Goal: Task Accomplishment & Management: Manage account settings

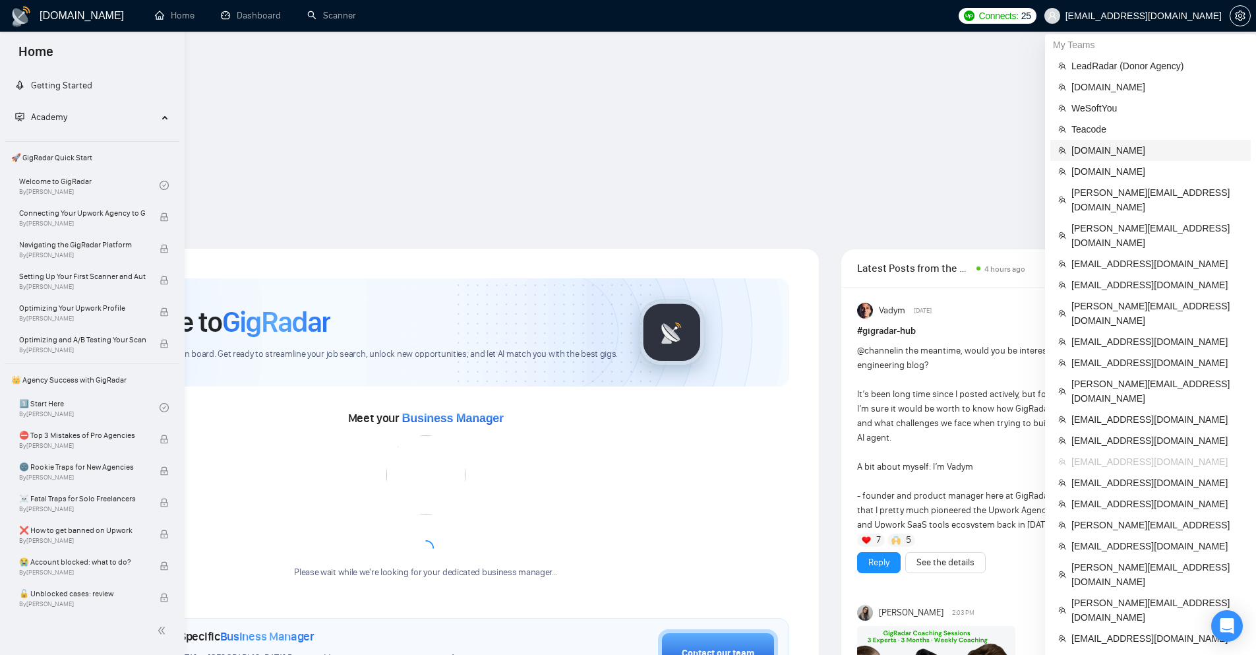
click at [1104, 151] on span "[DOMAIN_NAME]" at bounding box center [1156, 150] width 171 height 15
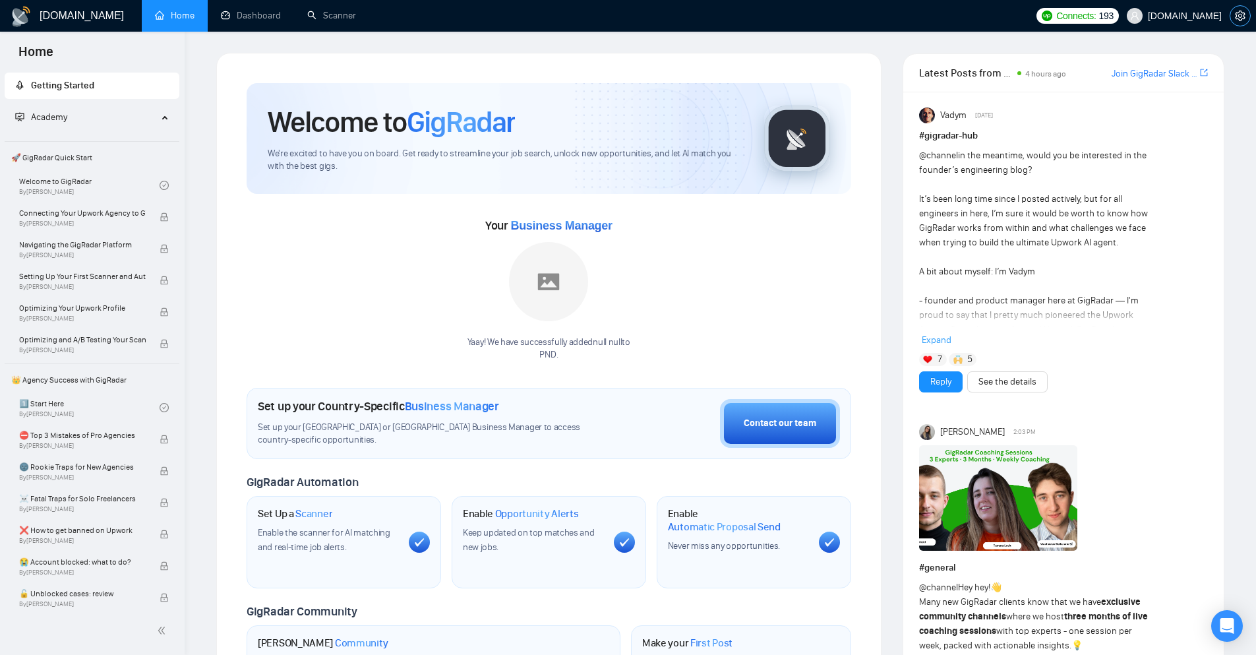
click at [1236, 9] on button "button" at bounding box center [1240, 15] width 21 height 21
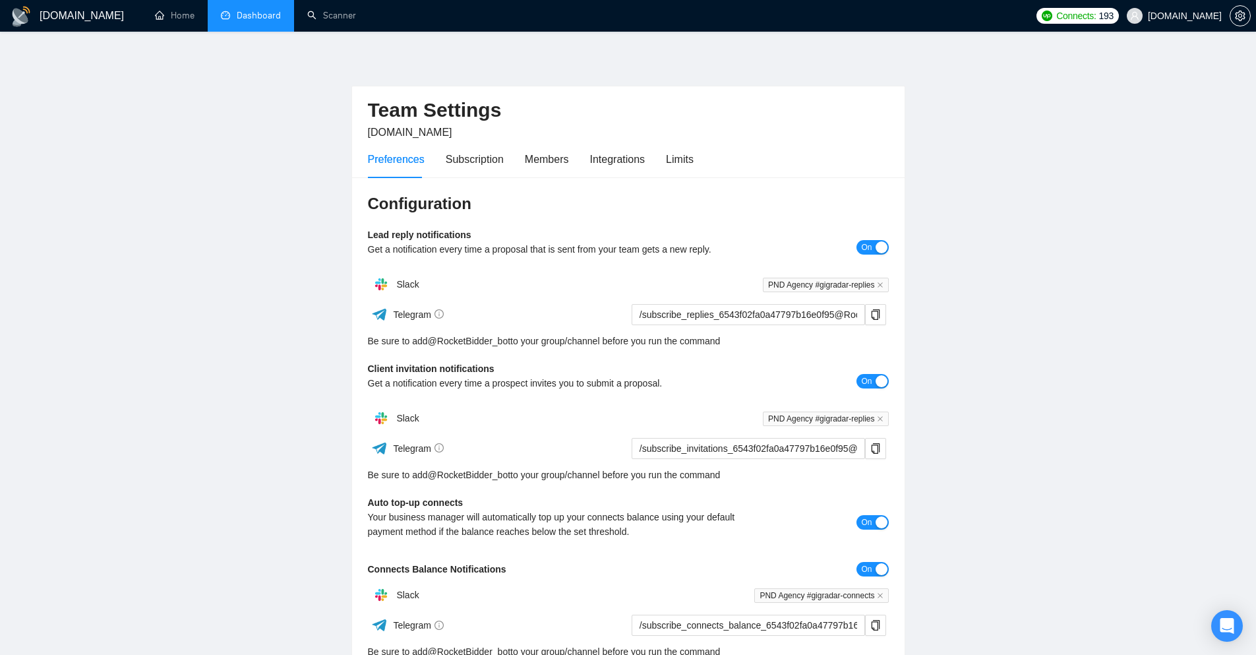
click at [281, 21] on link "Dashboard" at bounding box center [251, 15] width 60 height 11
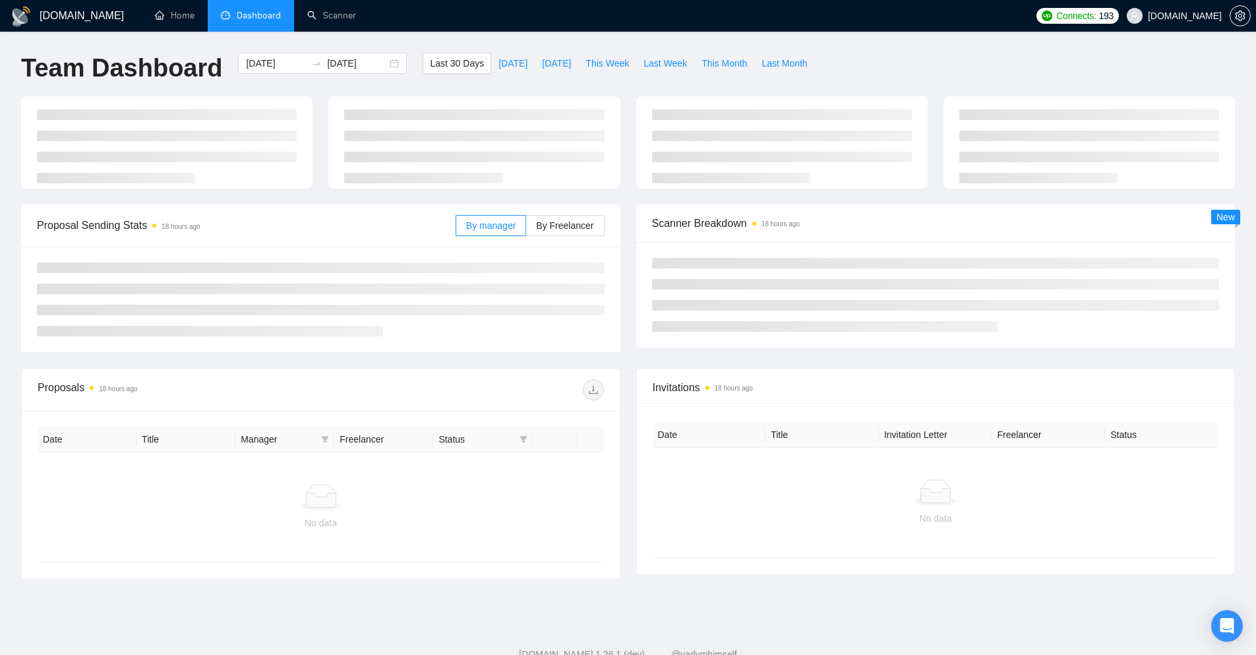
click at [262, 0] on li "Dashboard" at bounding box center [251, 16] width 86 height 32
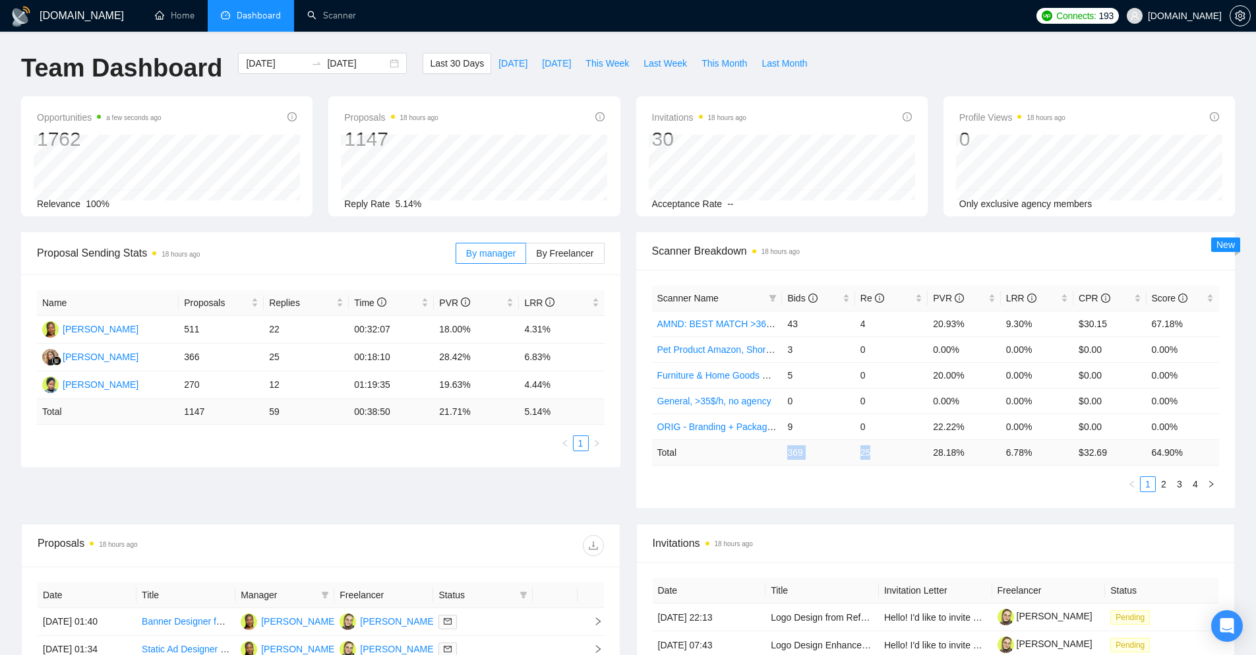
drag, startPoint x: 783, startPoint y: 456, endPoint x: 874, endPoint y: 457, distance: 91.0
click at [874, 457] on tr "Total 369 25 28.18 % 6.78 % $ 32.69 64.90 %" at bounding box center [936, 452] width 568 height 26
click at [786, 450] on td "369" at bounding box center [818, 452] width 73 height 26
click at [866, 452] on td "25" at bounding box center [891, 452] width 73 height 26
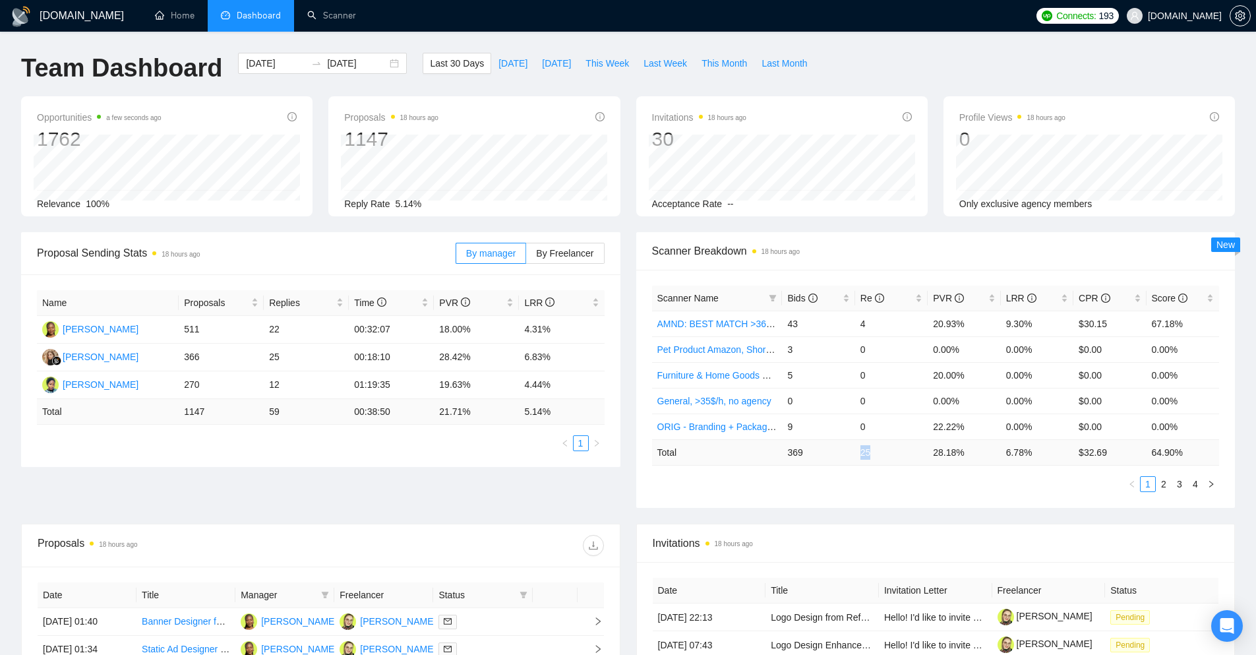
click at [866, 452] on td "25" at bounding box center [891, 452] width 73 height 26
copy td "25"
drag, startPoint x: 790, startPoint y: 450, endPoint x: 847, endPoint y: 452, distance: 56.7
click at [816, 449] on td "369" at bounding box center [818, 452] width 73 height 26
drag, startPoint x: 870, startPoint y: 450, endPoint x: 904, endPoint y: 453, distance: 34.4
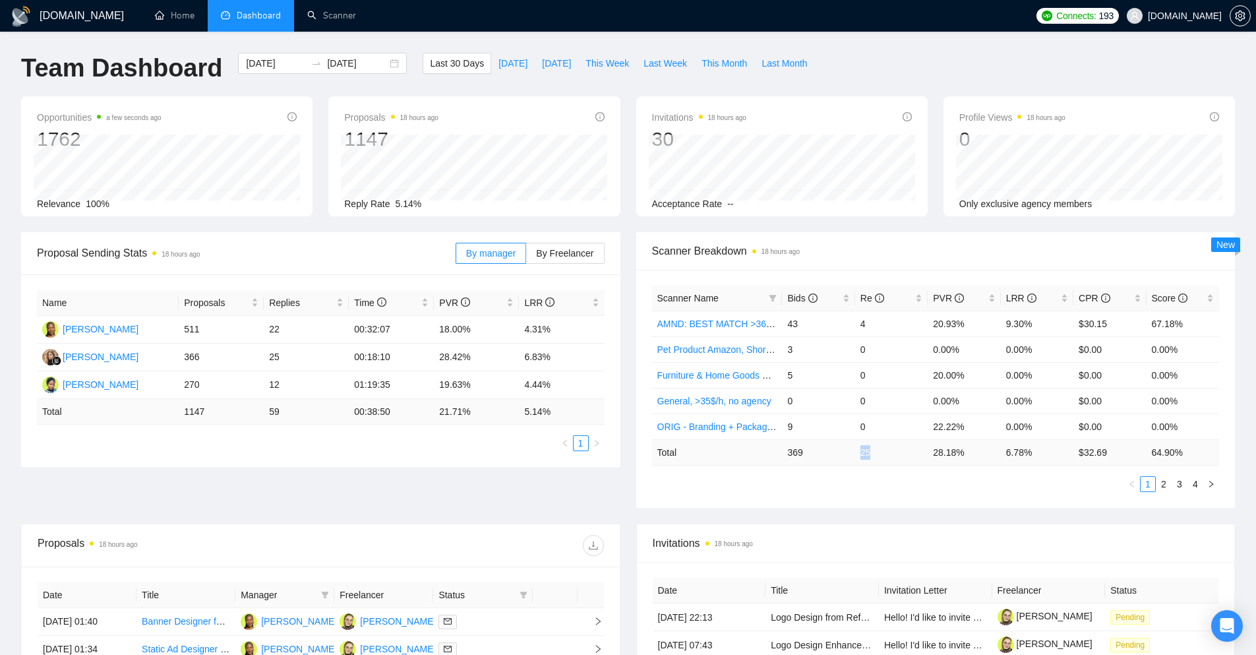
click at [901, 453] on td "25" at bounding box center [891, 452] width 73 height 26
drag, startPoint x: 962, startPoint y: 456, endPoint x: 936, endPoint y: 456, distance: 26.4
click at [936, 456] on td "28.18 %" at bounding box center [964, 452] width 73 height 26
copy td "28.18 %"
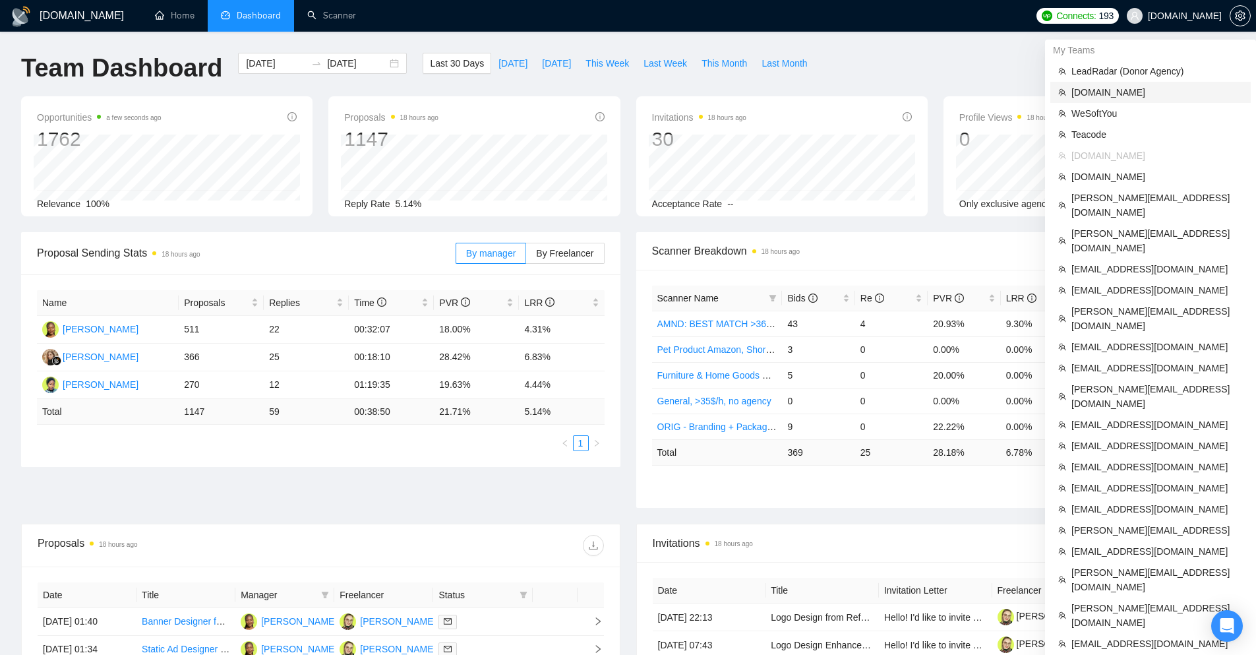
click at [1106, 97] on span "[DOMAIN_NAME]" at bounding box center [1156, 92] width 171 height 15
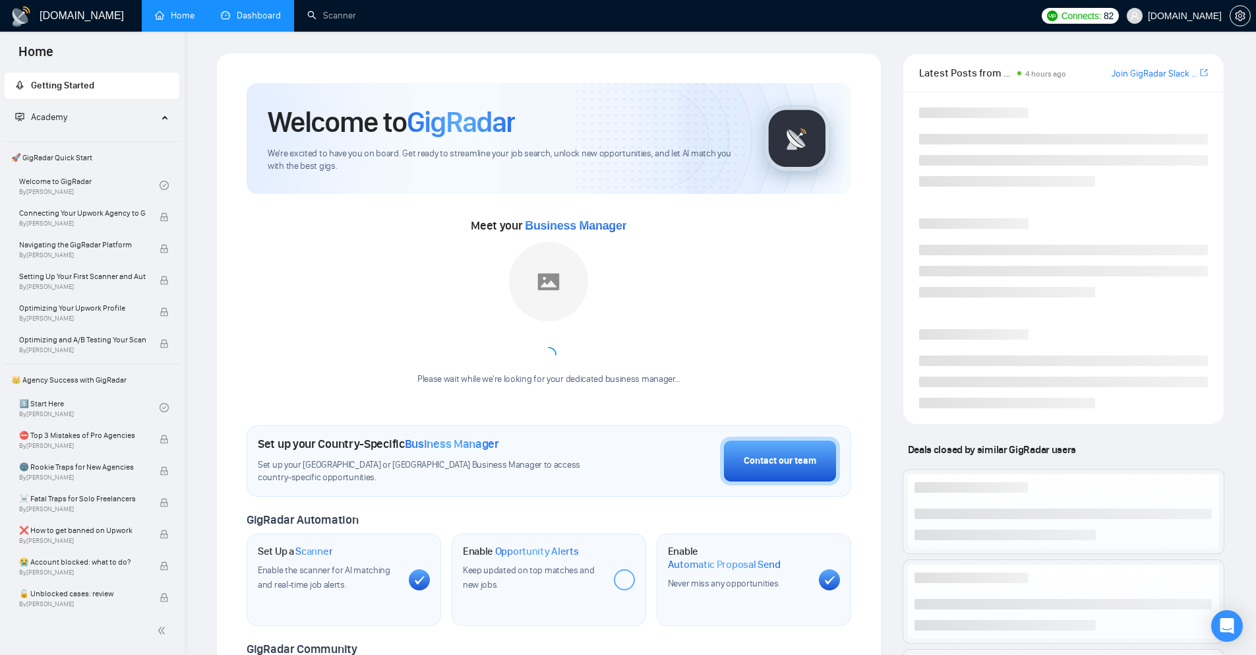
click at [255, 19] on link "Dashboard" at bounding box center [251, 15] width 60 height 11
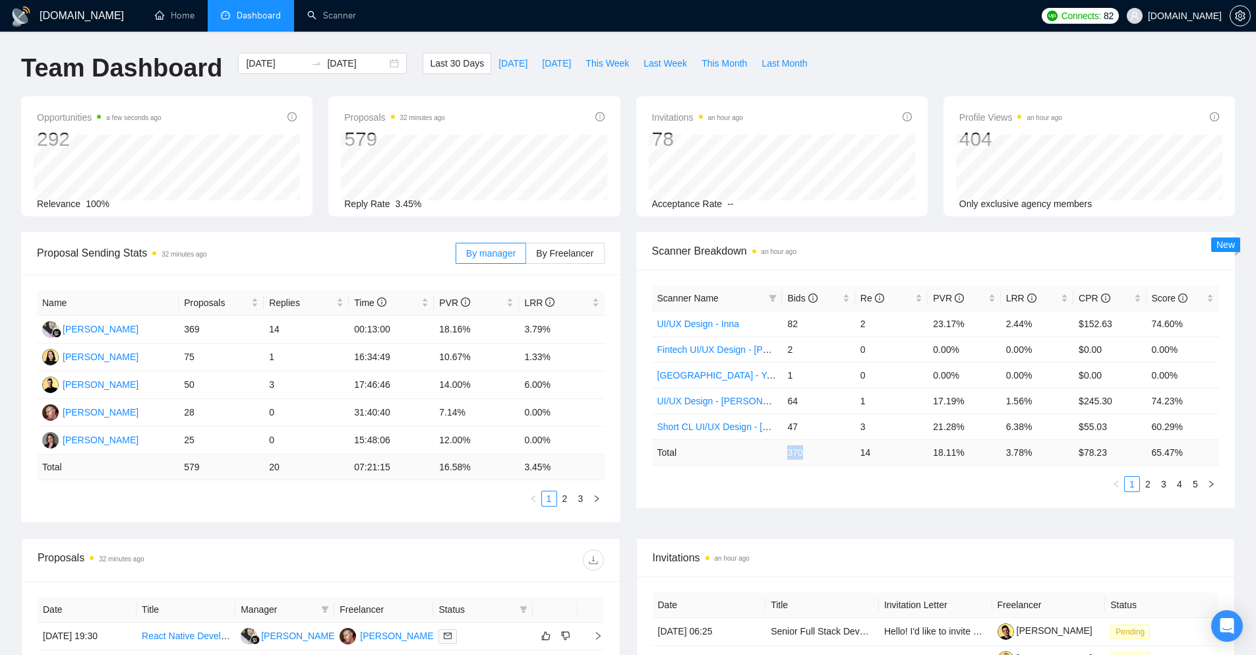
drag, startPoint x: 789, startPoint y: 448, endPoint x: 804, endPoint y: 450, distance: 15.2
click at [804, 450] on td "370" at bounding box center [818, 452] width 73 height 26
copy td "370"
drag, startPoint x: 961, startPoint y: 452, endPoint x: 934, endPoint y: 450, distance: 27.8
click at [934, 450] on td "18.11 %" at bounding box center [964, 452] width 73 height 26
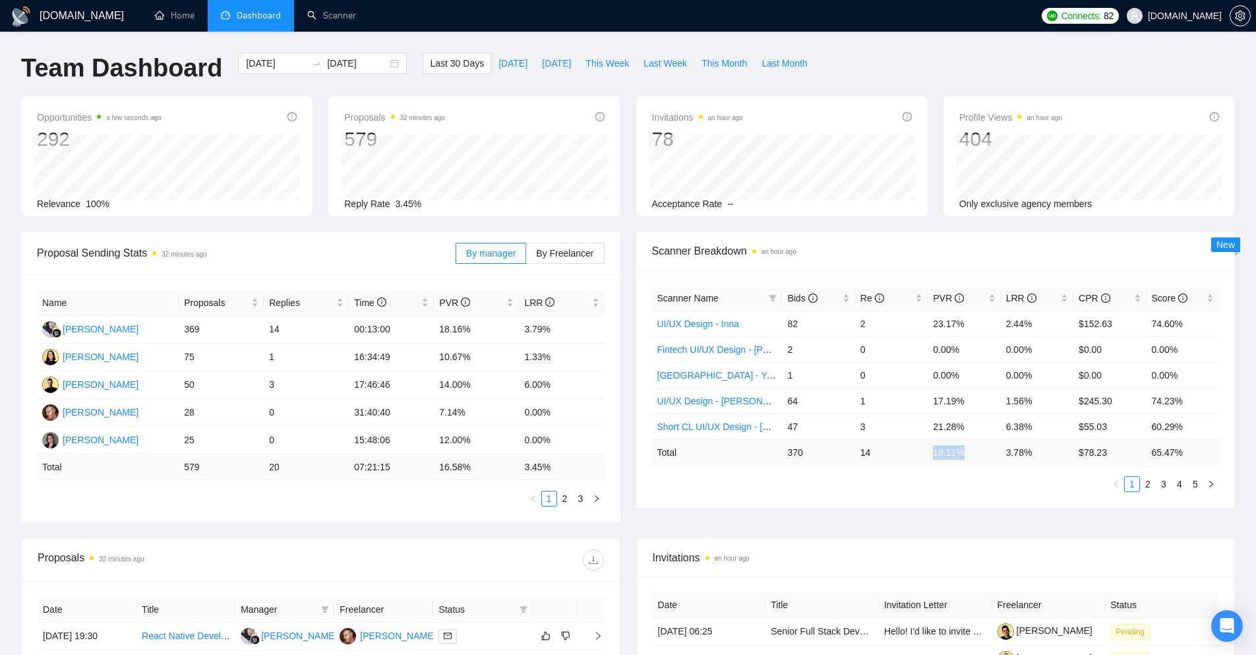
copy td "18.11 %"
drag, startPoint x: 862, startPoint y: 449, endPoint x: 878, endPoint y: 452, distance: 16.0
click at [878, 452] on td "14" at bounding box center [891, 452] width 73 height 26
copy td "14"
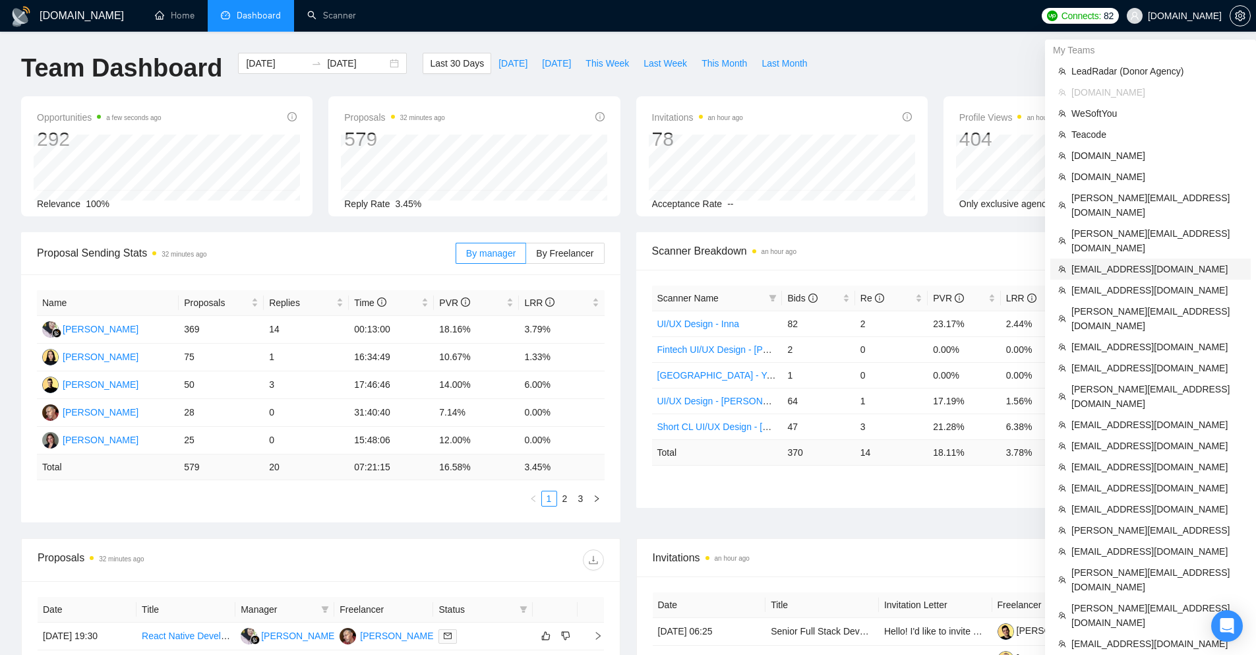
click at [1092, 262] on span "[EMAIL_ADDRESS][DOMAIN_NAME]" at bounding box center [1156, 269] width 171 height 15
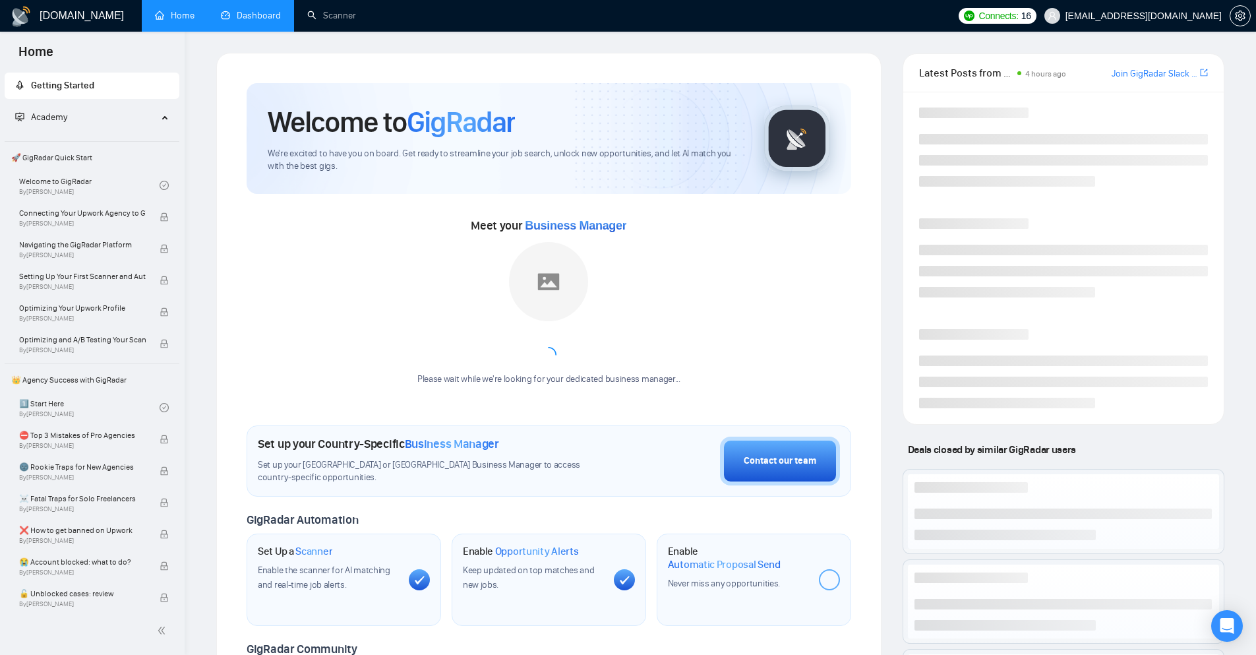
click at [251, 13] on link "Dashboard" at bounding box center [251, 15] width 60 height 11
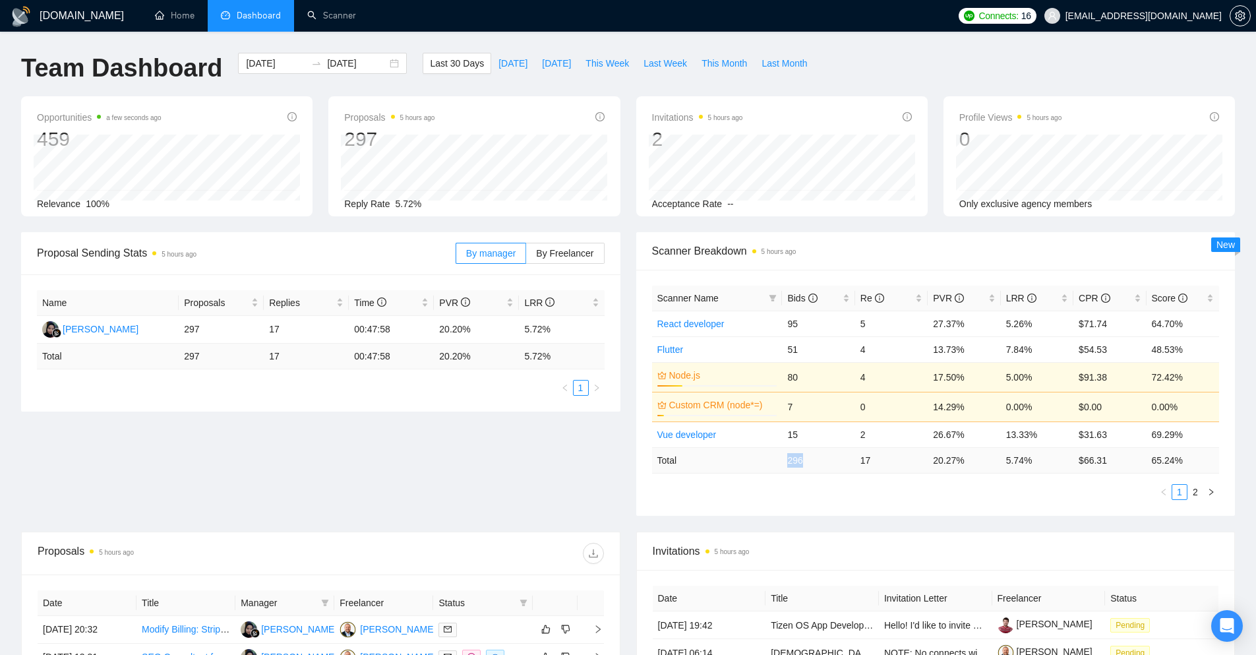
drag, startPoint x: 795, startPoint y: 457, endPoint x: 804, endPoint y: 458, distance: 9.9
click at [804, 458] on td "296" at bounding box center [818, 460] width 73 height 26
copy td "296"
drag, startPoint x: 957, startPoint y: 460, endPoint x: 922, endPoint y: 460, distance: 34.3
click at [922, 460] on tr "Total 296 17 20.27 % 5.74 % $ 66.31 65.24 %" at bounding box center [936, 460] width 568 height 26
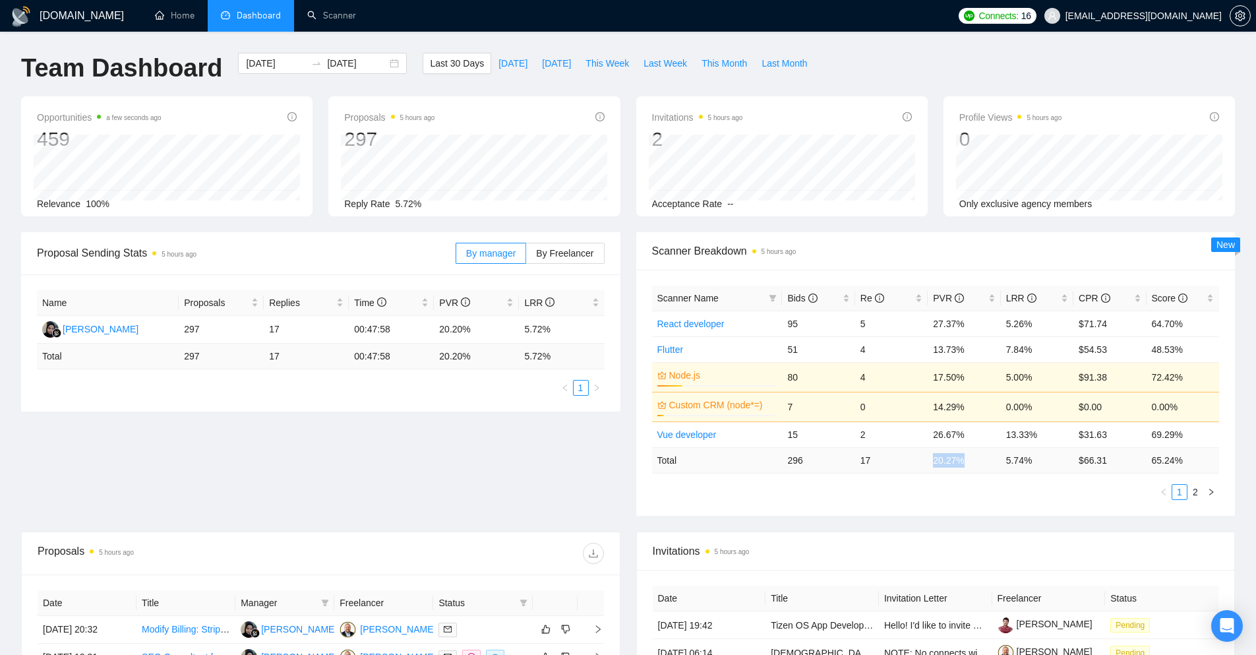
copy tr "20.27 %"
click at [870, 458] on td "17" at bounding box center [891, 460] width 73 height 26
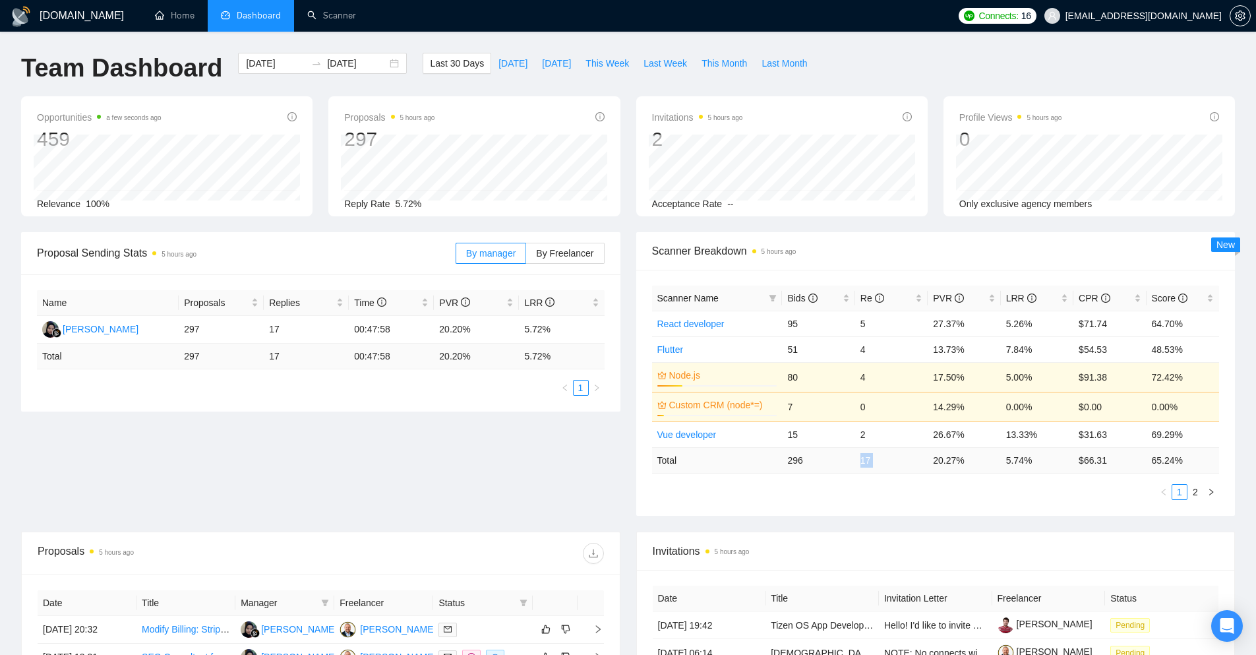
click at [870, 458] on td "17" at bounding box center [891, 460] width 73 height 26
copy td "17"
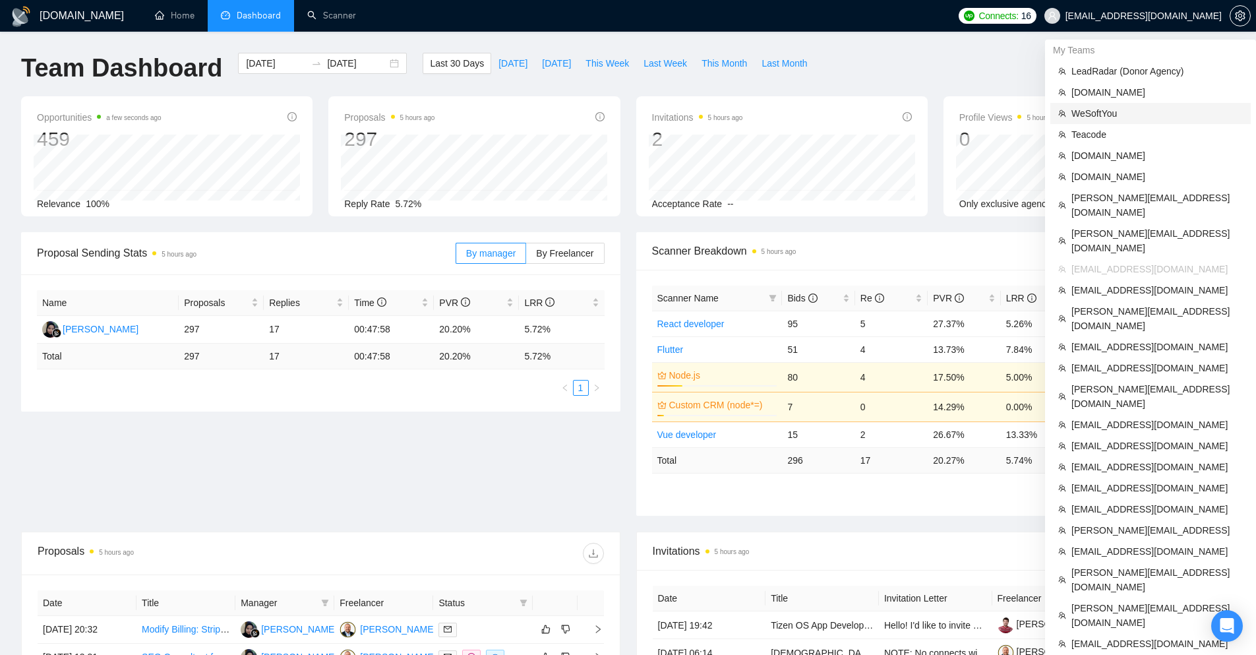
click at [1089, 114] on span "WeSoftYou" at bounding box center [1156, 113] width 171 height 15
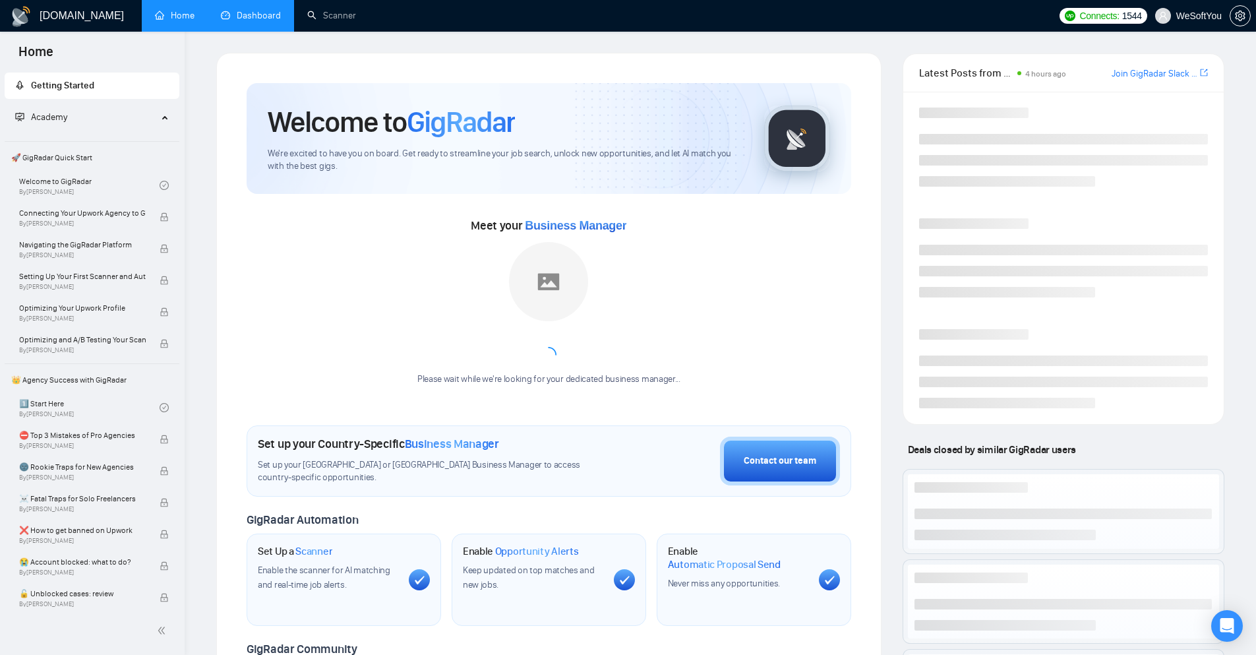
click at [277, 21] on link "Dashboard" at bounding box center [251, 15] width 60 height 11
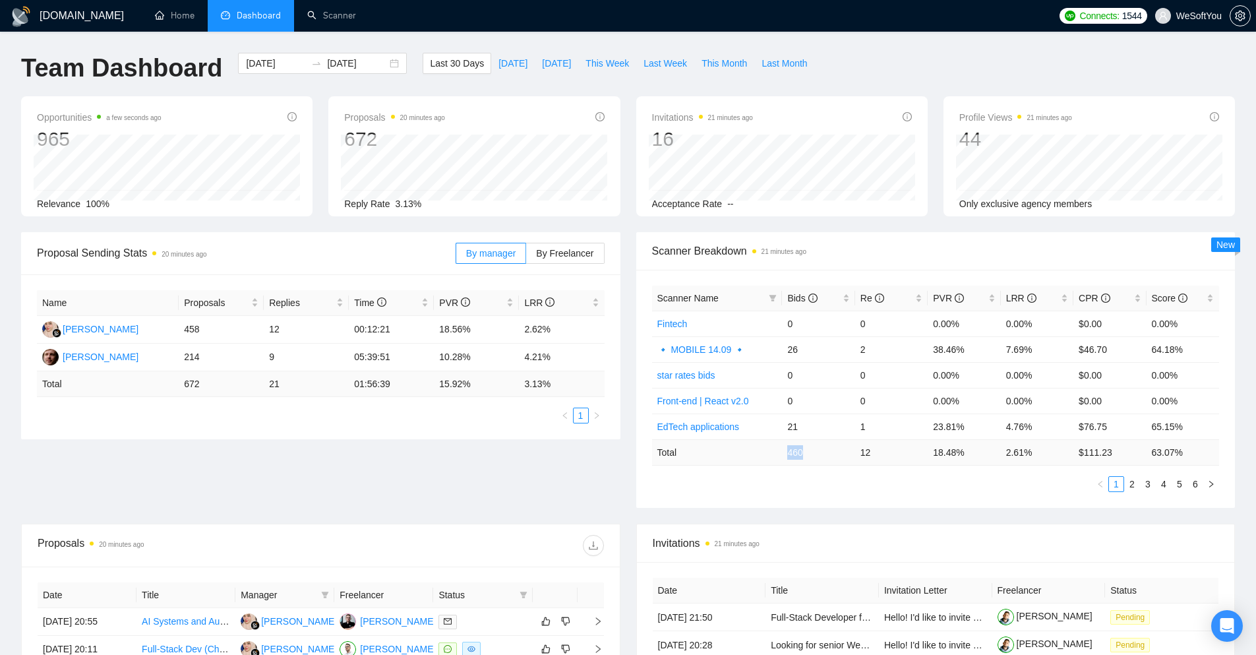
drag, startPoint x: 783, startPoint y: 450, endPoint x: 804, endPoint y: 450, distance: 21.1
click at [804, 450] on td "460" at bounding box center [818, 452] width 73 height 26
copy td "460"
drag, startPoint x: 963, startPoint y: 452, endPoint x: 929, endPoint y: 452, distance: 34.3
click at [929, 452] on td "18.48 %" at bounding box center [964, 452] width 73 height 26
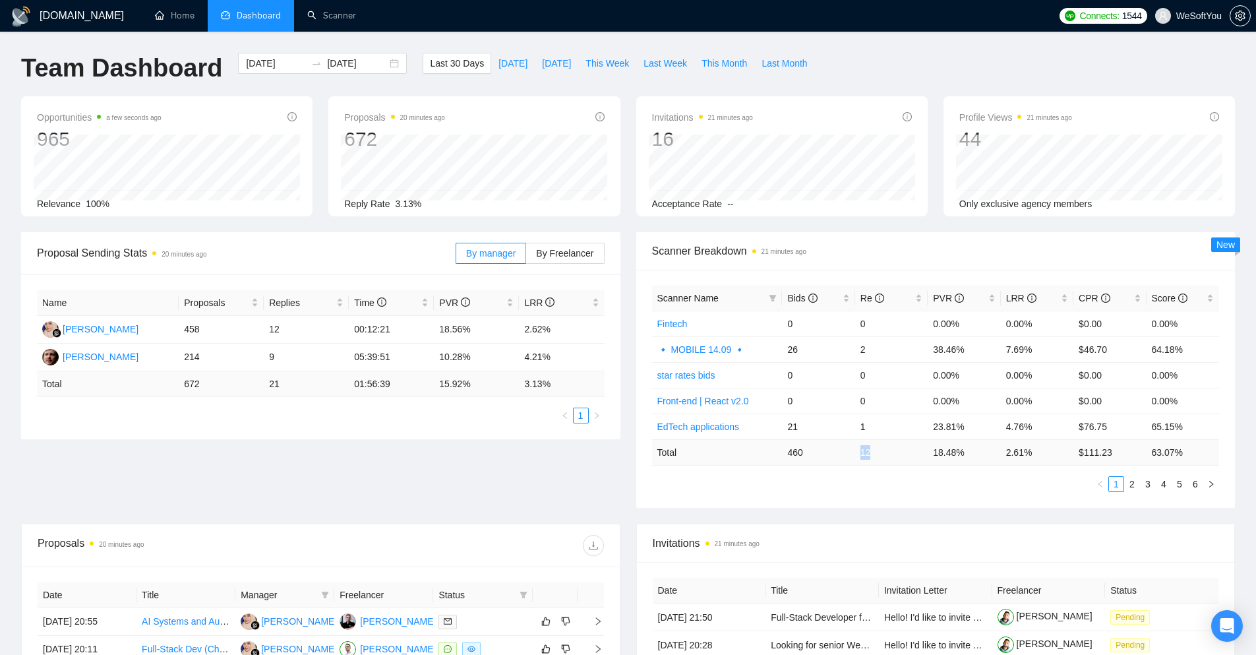
drag, startPoint x: 878, startPoint y: 446, endPoint x: 855, endPoint y: 447, distance: 23.8
click at [855, 447] on td "12" at bounding box center [891, 452] width 73 height 26
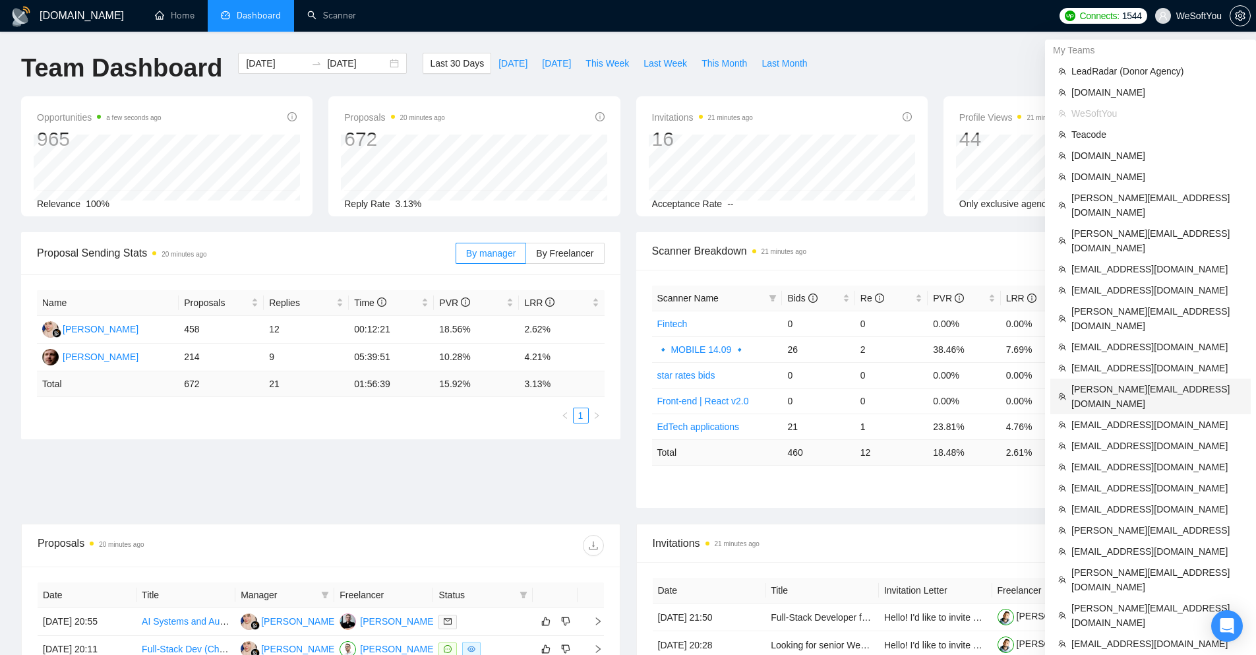
click at [1103, 382] on span "[PERSON_NAME][EMAIL_ADDRESS][DOMAIN_NAME]" at bounding box center [1156, 396] width 171 height 29
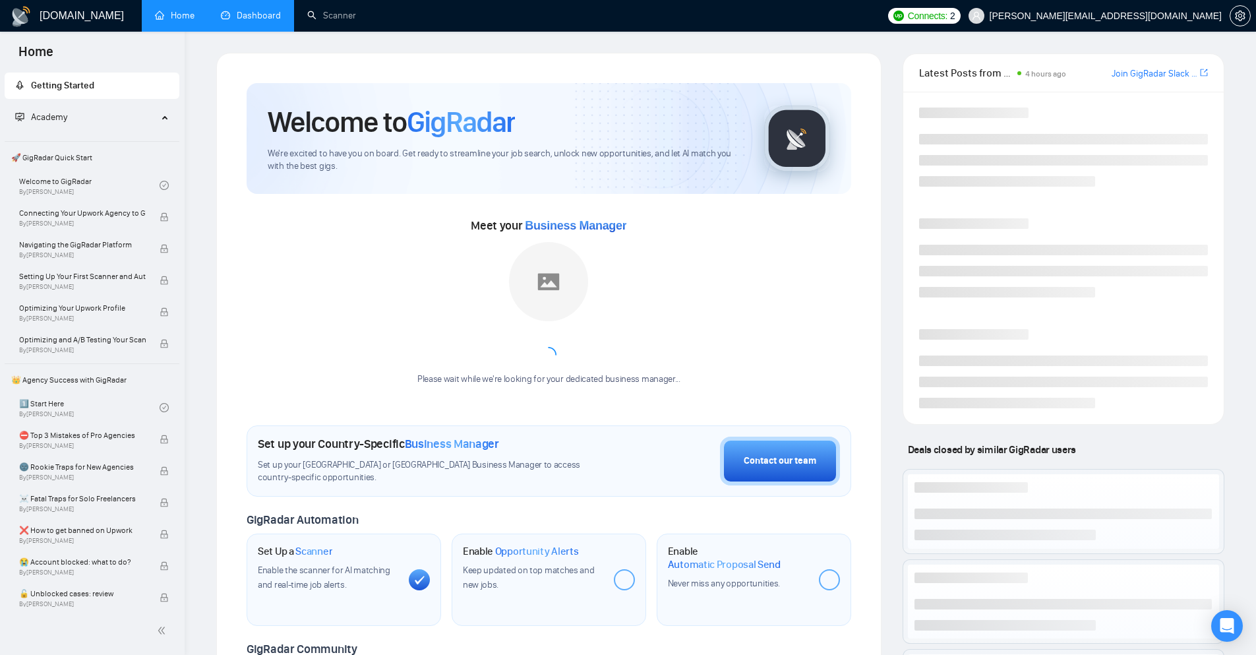
click at [256, 18] on link "Dashboard" at bounding box center [251, 15] width 60 height 11
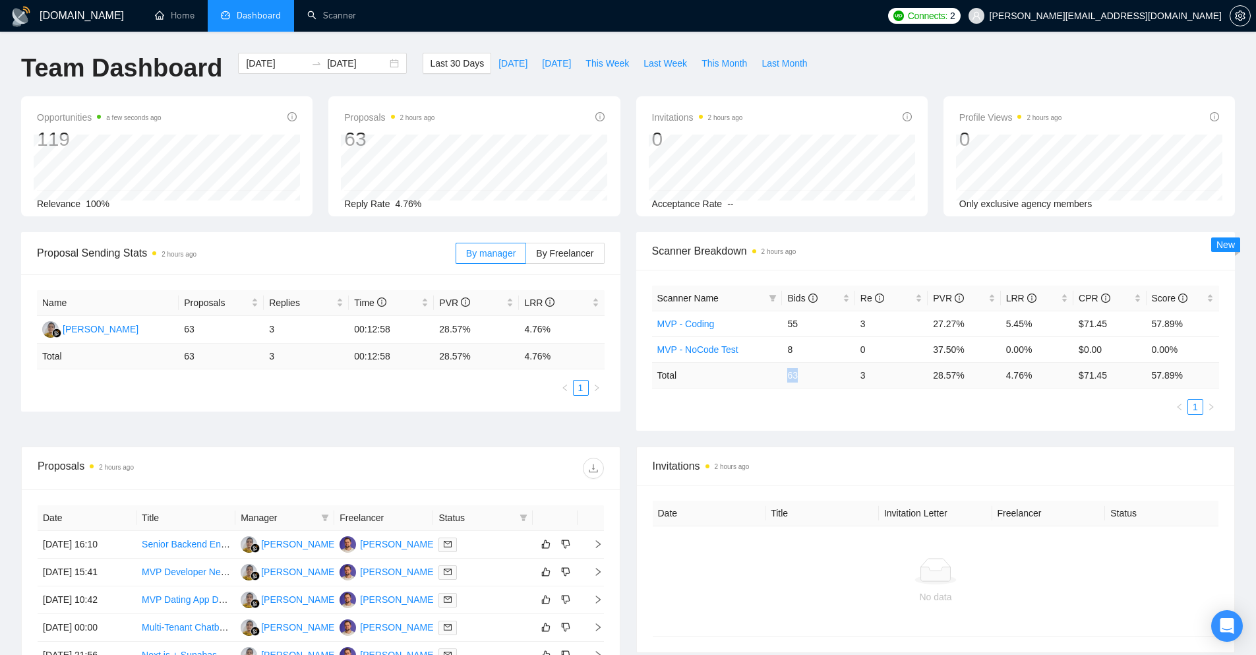
drag, startPoint x: 798, startPoint y: 369, endPoint x: 788, endPoint y: 371, distance: 10.6
click at [789, 371] on td "63" at bounding box center [818, 375] width 73 height 26
drag, startPoint x: 928, startPoint y: 375, endPoint x: 960, endPoint y: 375, distance: 31.6
click at [959, 375] on td "28.57 %" at bounding box center [964, 375] width 73 height 26
click at [858, 371] on td "3" at bounding box center [891, 375] width 73 height 26
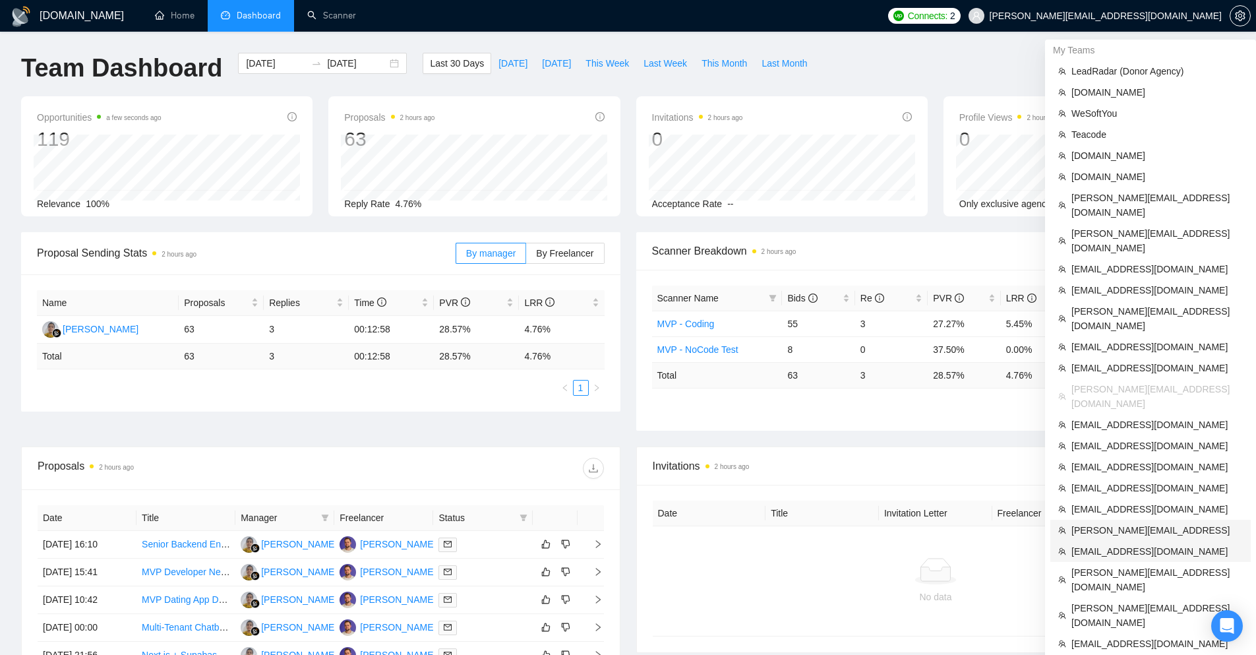
click at [1121, 544] on span "[EMAIL_ADDRESS][DOMAIN_NAME]" at bounding box center [1156, 551] width 171 height 15
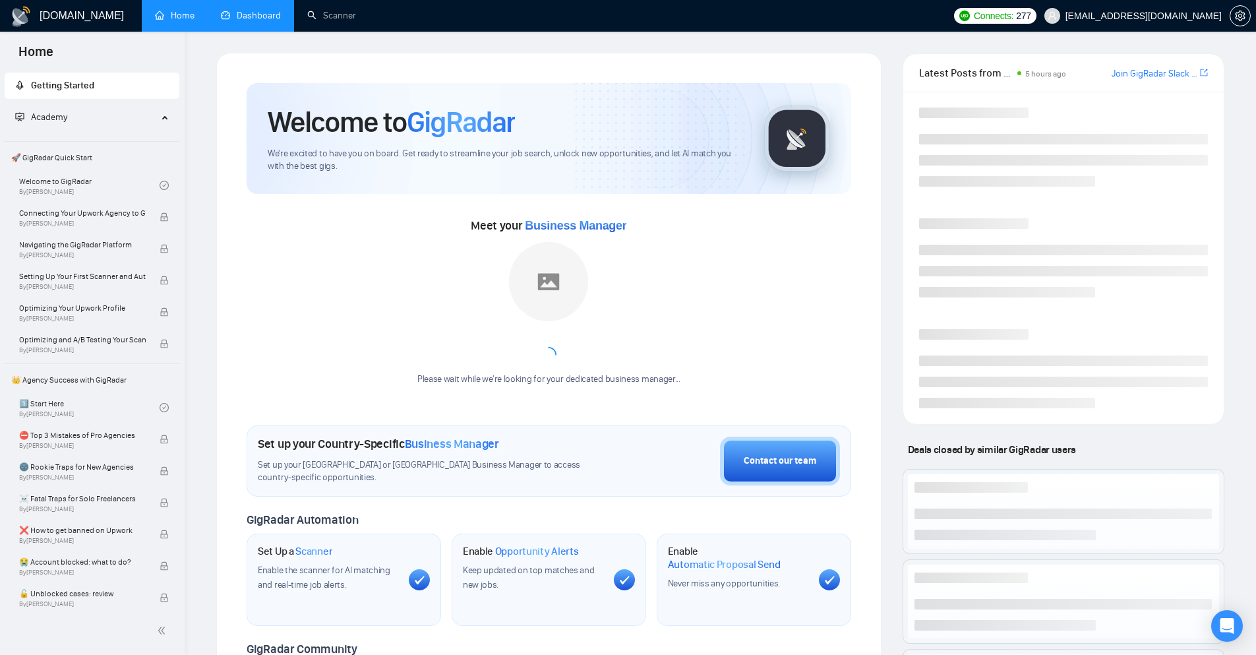
click at [252, 21] on link "Dashboard" at bounding box center [251, 15] width 60 height 11
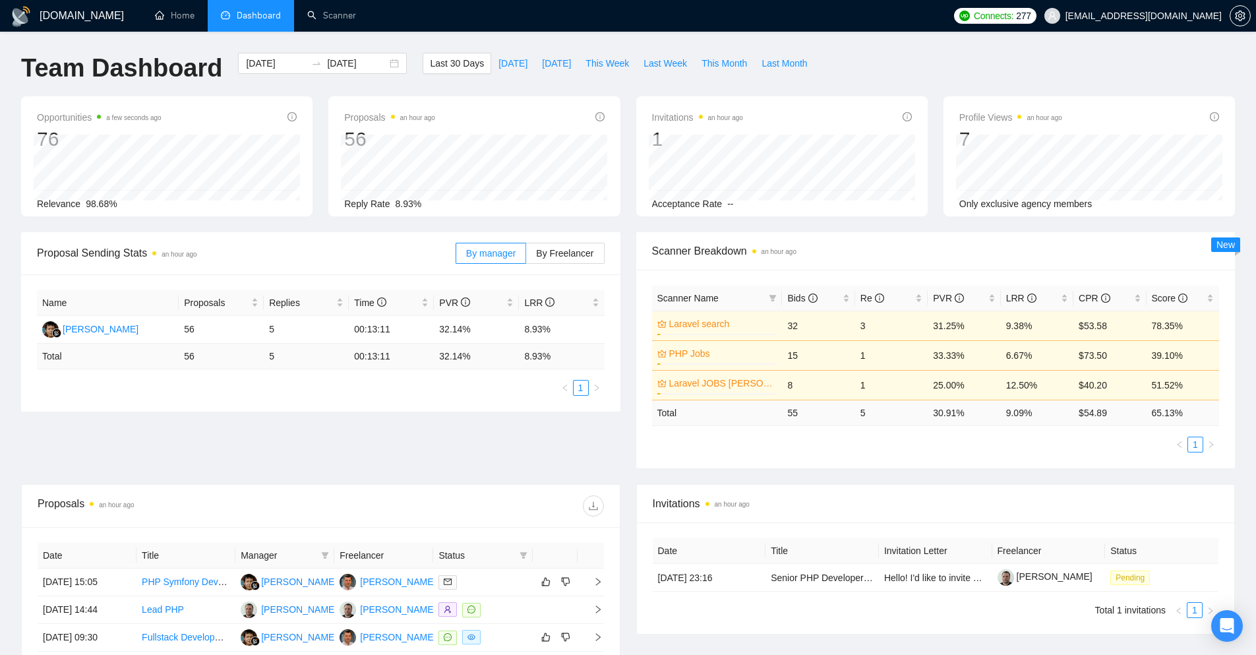
scroll to position [66, 0]
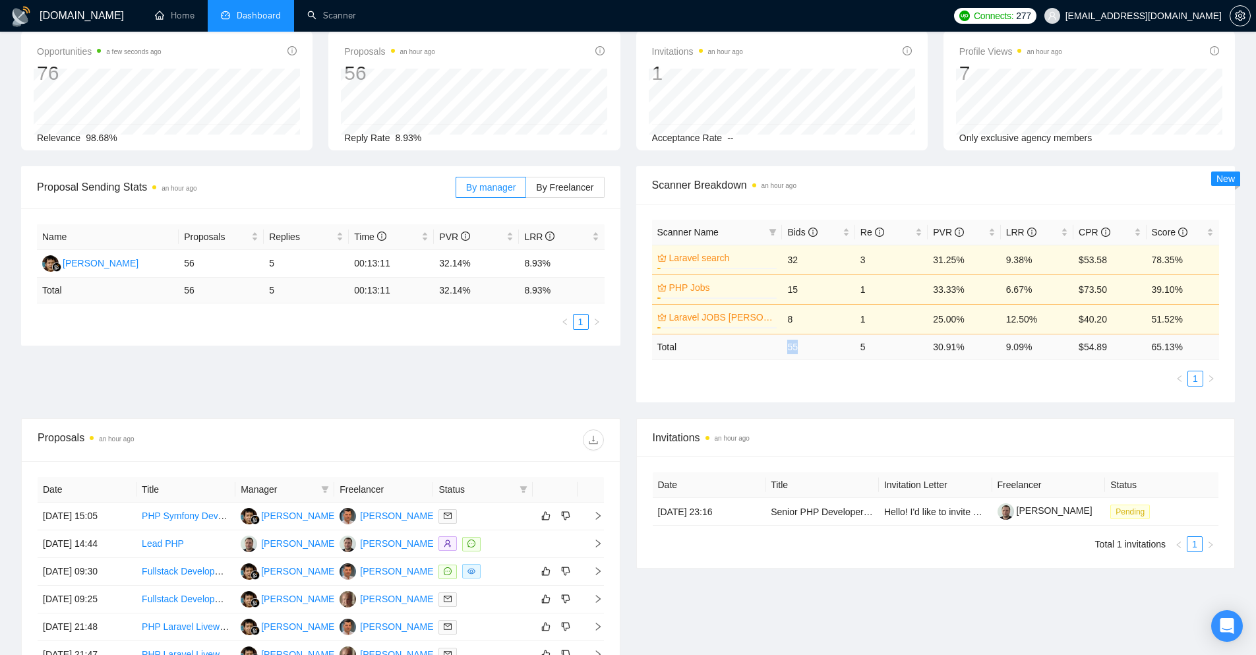
drag, startPoint x: 801, startPoint y: 340, endPoint x: 784, endPoint y: 342, distance: 17.3
click at [783, 342] on td "55" at bounding box center [818, 347] width 73 height 26
drag, startPoint x: 969, startPoint y: 342, endPoint x: 931, endPoint y: 342, distance: 37.6
click at [931, 343] on td "30.91 %" at bounding box center [964, 347] width 73 height 26
drag, startPoint x: 881, startPoint y: 341, endPoint x: 844, endPoint y: 341, distance: 36.9
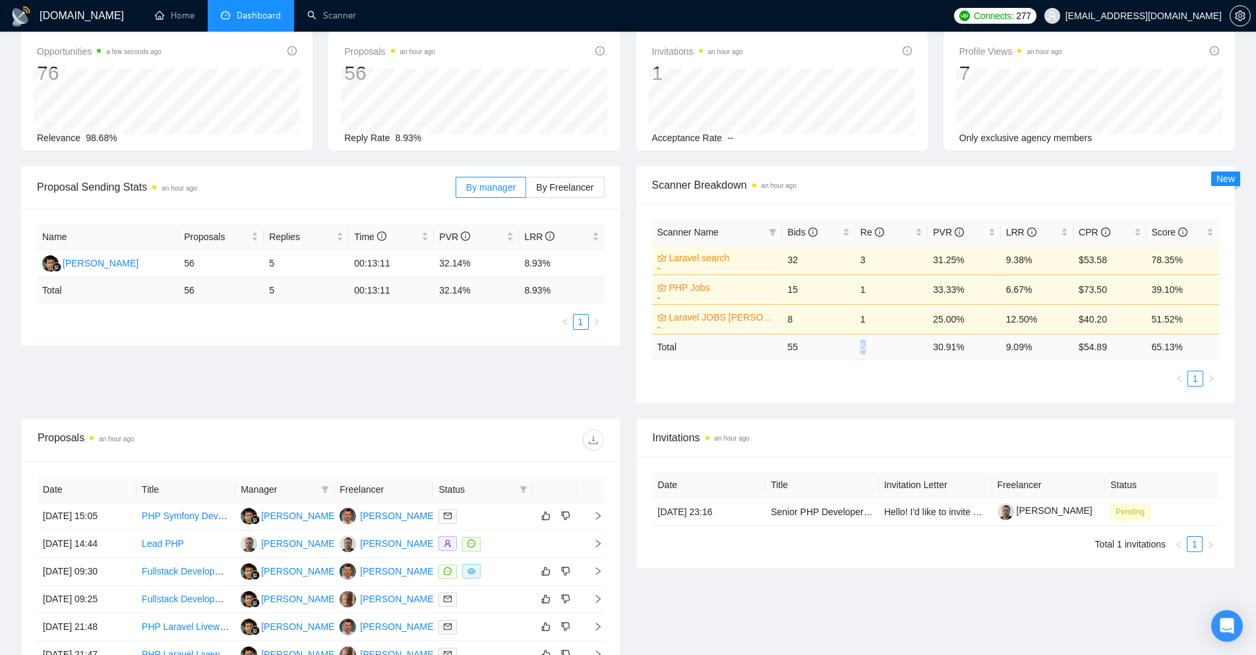
click at [844, 341] on tr "Total 55 5 30.91 % 9.09 % $ 54.89 65.13 %" at bounding box center [936, 347] width 568 height 26
drag, startPoint x: 1010, startPoint y: 346, endPoint x: 988, endPoint y: 347, distance: 21.8
click at [988, 347] on tr "Total 55 5 30.91 % 9.09 % $ 54.89 65.13 %" at bounding box center [936, 347] width 568 height 26
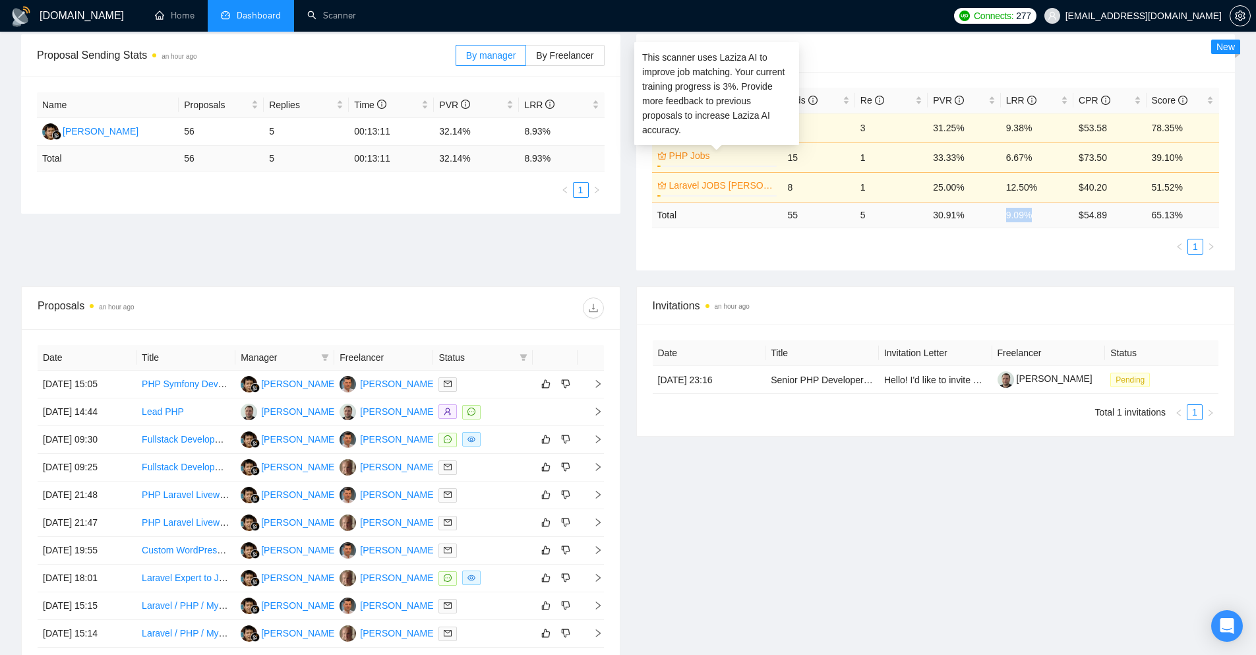
scroll to position [0, 0]
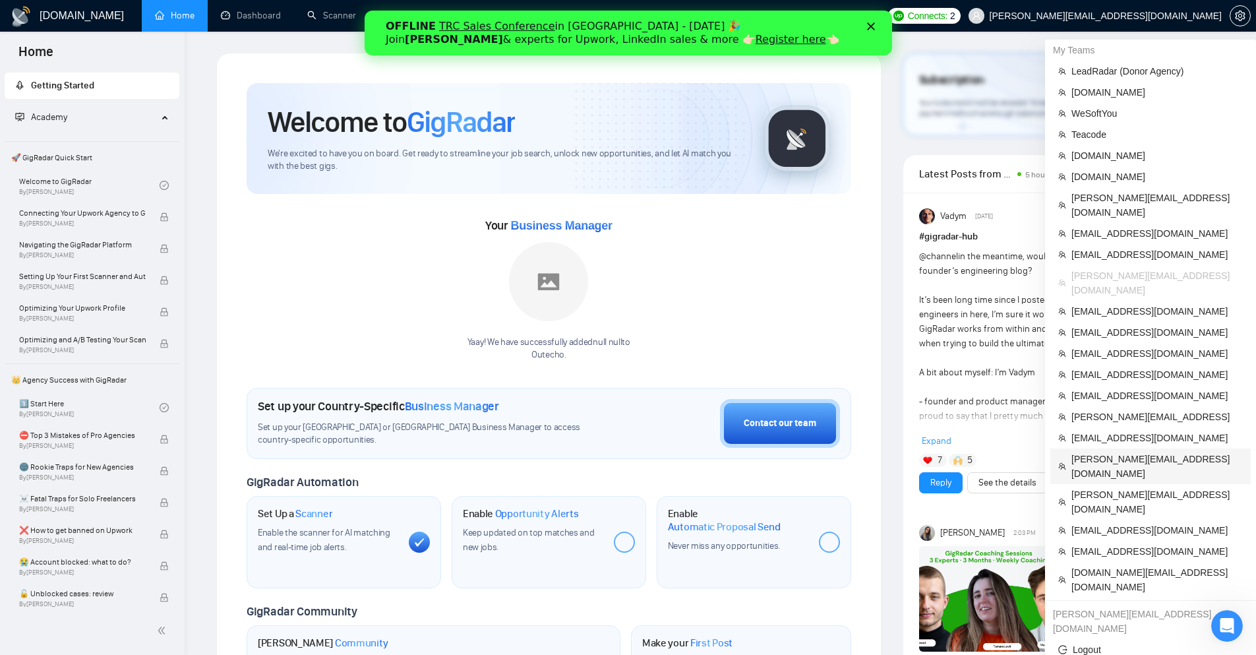
click at [1083, 452] on span "[PERSON_NAME][EMAIL_ADDRESS][DOMAIN_NAME]" at bounding box center [1156, 466] width 171 height 29
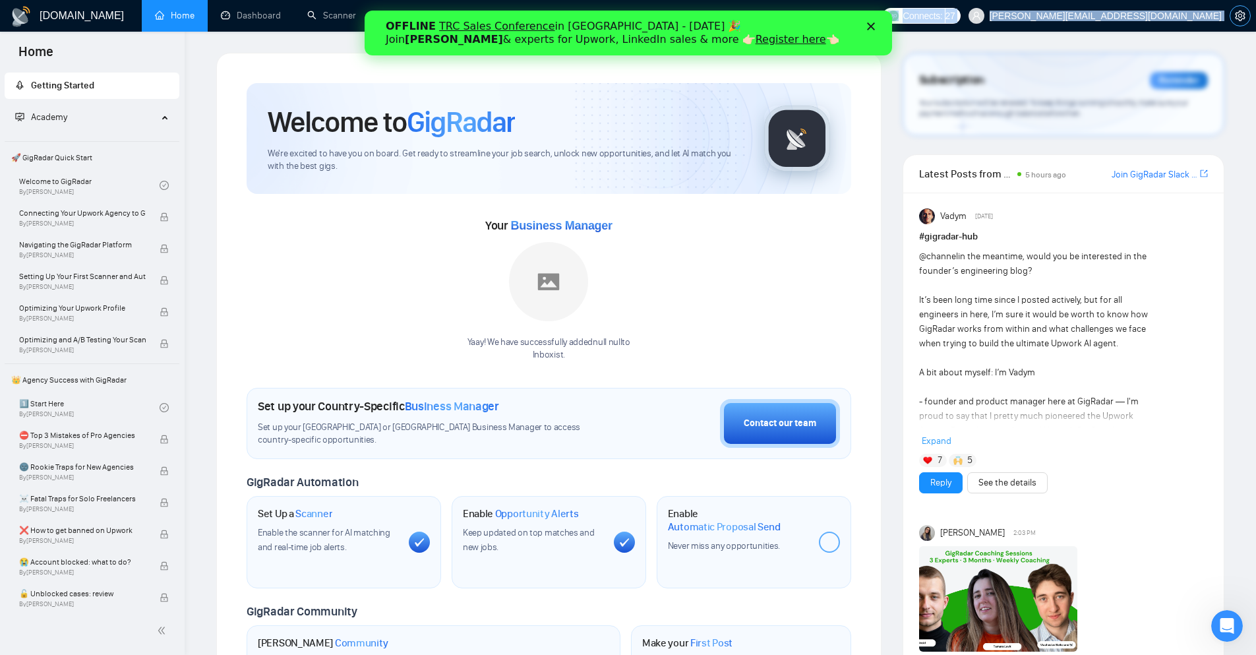
click at [1248, 22] on div "Connects: 27 arul@inboxist.com" at bounding box center [1066, 16] width 380 height 32
click at [1242, 22] on button "button" at bounding box center [1240, 15] width 21 height 21
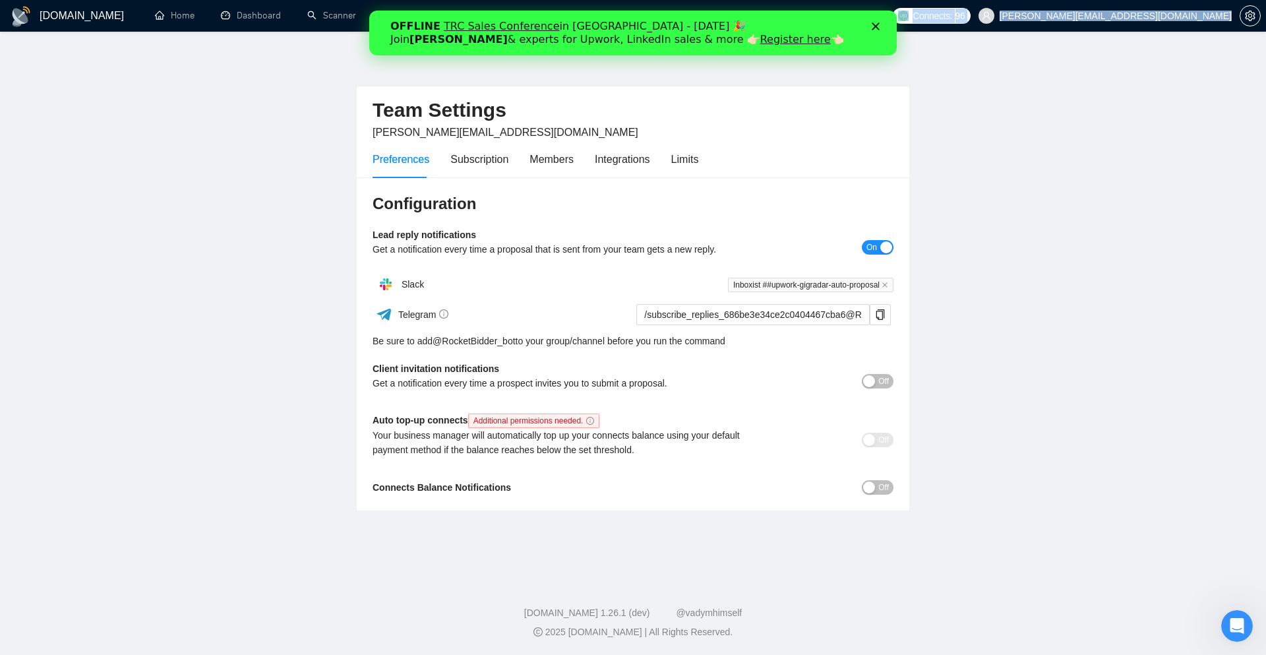
click at [661, 175] on div "Preferences Subscription Members Integrations Limits" at bounding box center [536, 159] width 326 height 38
click at [684, 161] on div "Limits" at bounding box center [685, 159] width 28 height 16
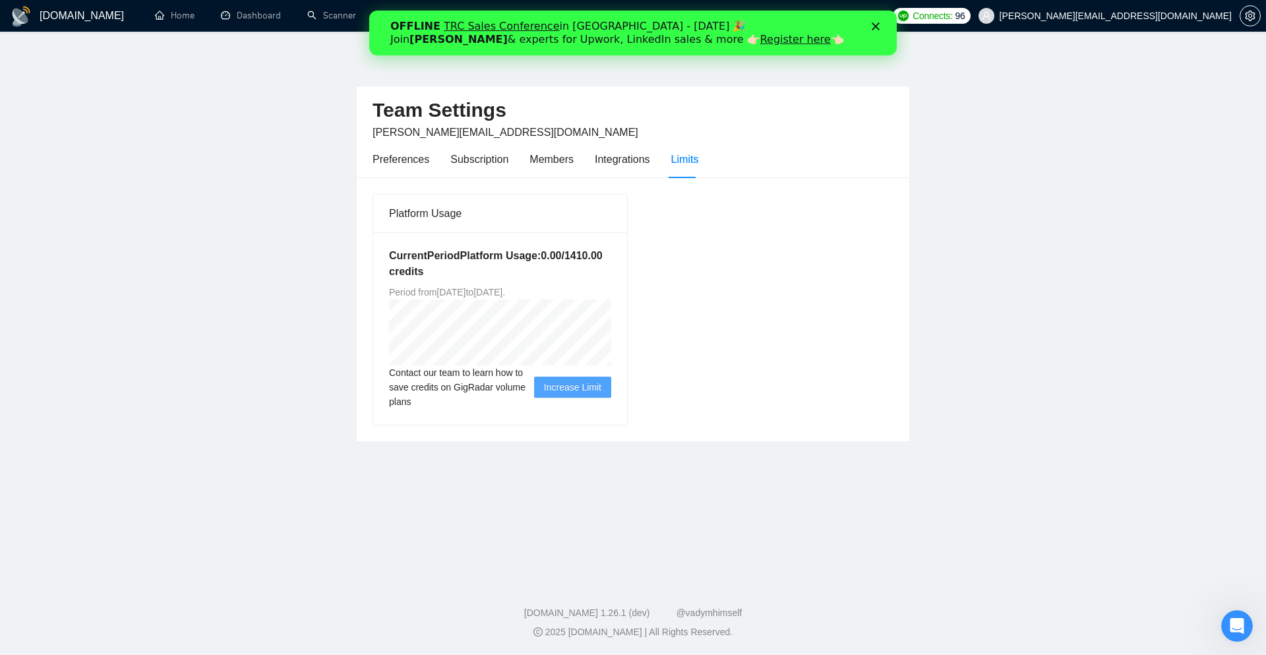
drag, startPoint x: 539, startPoint y: 289, endPoint x: 621, endPoint y: 318, distance: 86.8
click at [505, 289] on span "Period from Mon Oct 06 2025 to Thu Oct 09 2025 ." at bounding box center [447, 292] width 116 height 11
click at [550, 158] on div "Members" at bounding box center [551, 159] width 44 height 16
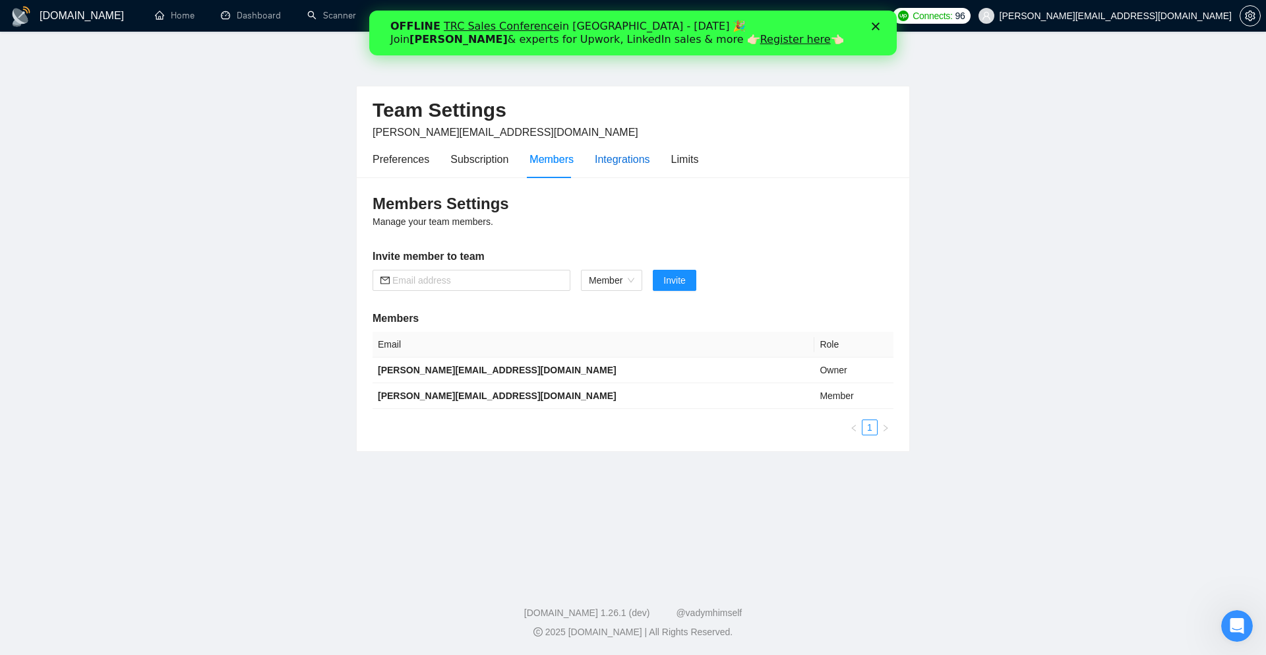
click at [609, 156] on div "Integrations" at bounding box center [622, 159] width 55 height 16
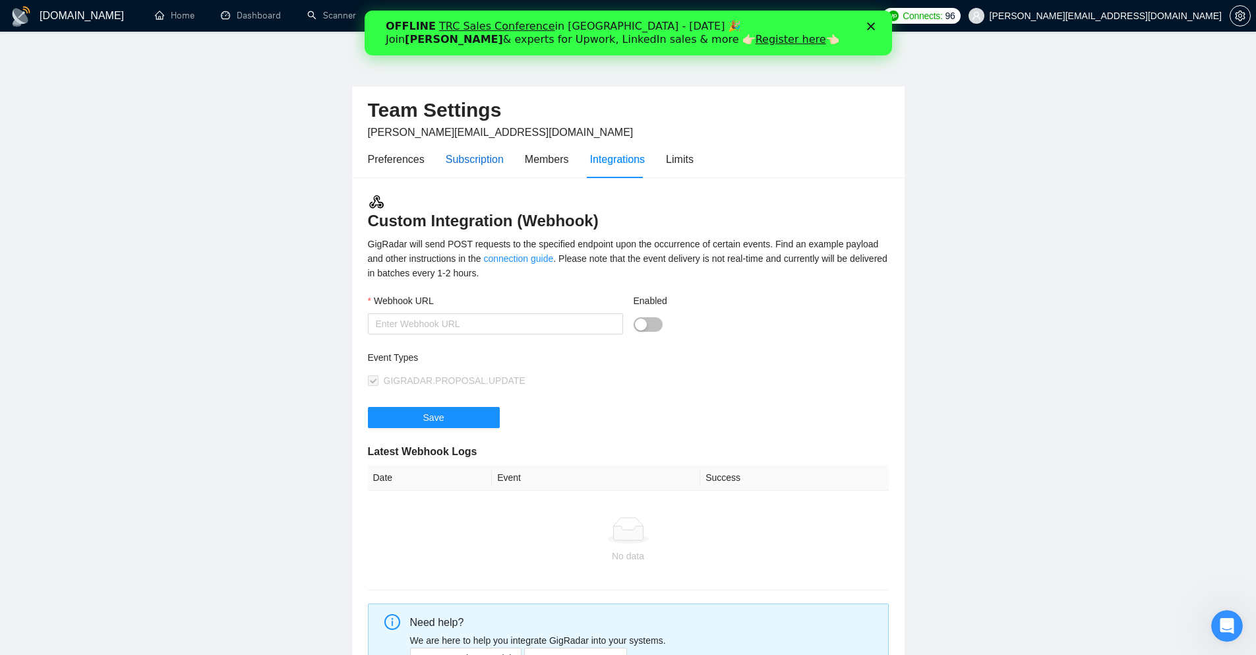
click at [473, 160] on div "Subscription" at bounding box center [475, 159] width 58 height 16
